Goal: Transaction & Acquisition: Purchase product/service

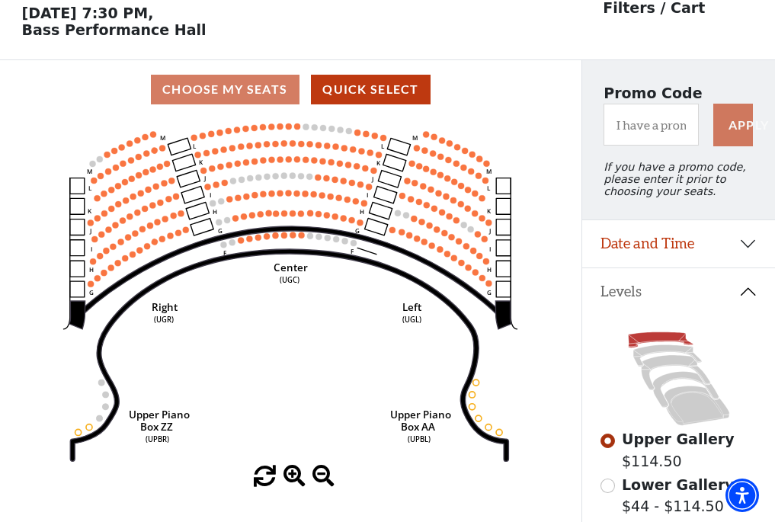
scroll to position [71, 0]
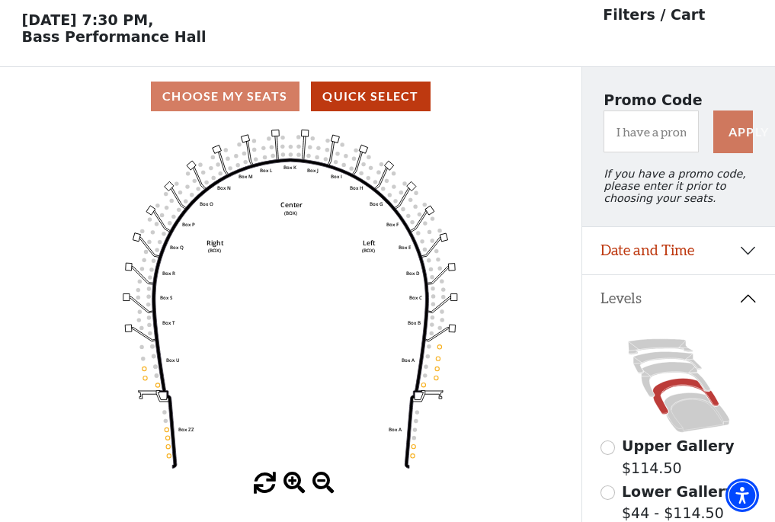
scroll to position [71, 0]
